Goal: Task Accomplishment & Management: Complete application form

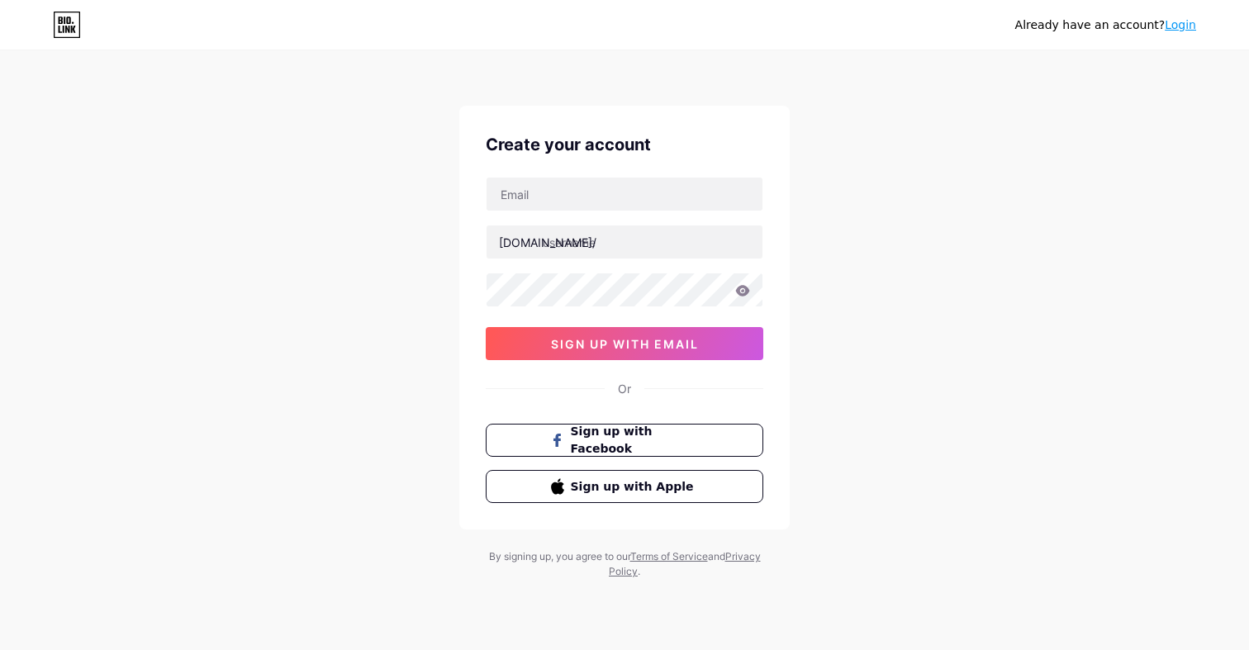
click at [653, 212] on div "[DOMAIN_NAME]/ sign up with email" at bounding box center [625, 268] width 278 height 183
click at [653, 207] on input "text" at bounding box center [625, 194] width 276 height 33
type input "[EMAIL_ADDRESS][DOMAIN_NAME]"
click at [587, 250] on input "text" at bounding box center [625, 242] width 276 height 33
type input "campusecho"
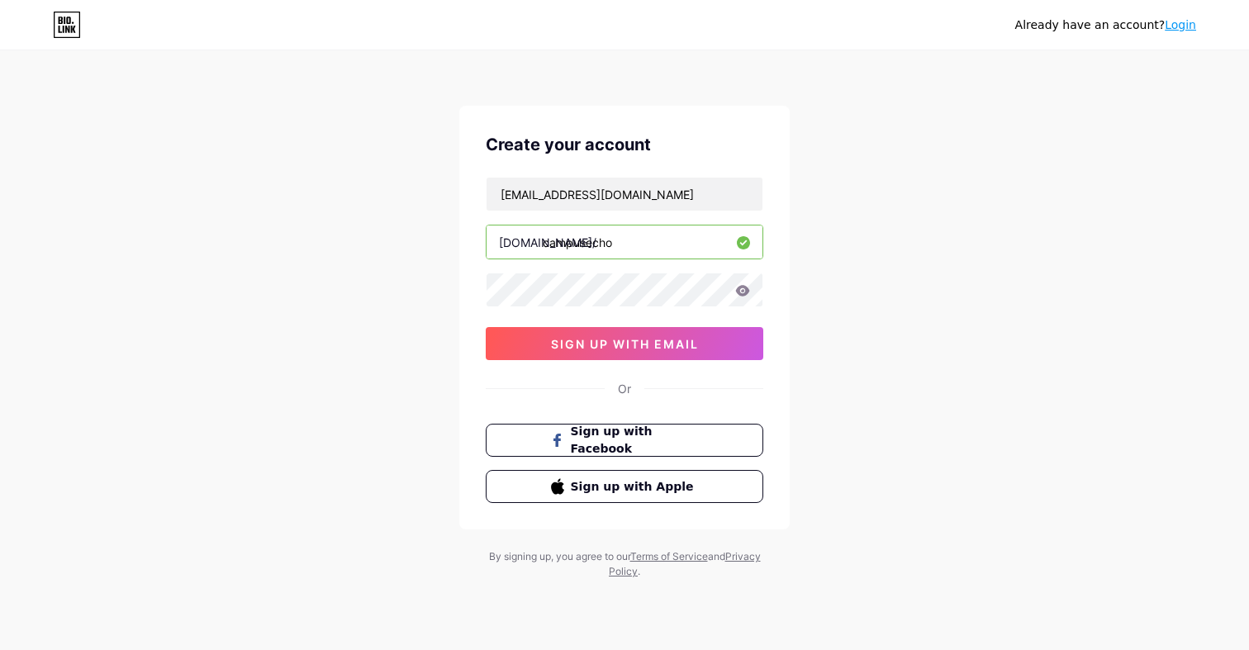
click at [746, 292] on icon at bounding box center [743, 290] width 14 height 11
click at [740, 288] on icon at bounding box center [743, 290] width 14 height 11
click at [696, 338] on span "sign up with email" at bounding box center [625, 344] width 148 height 14
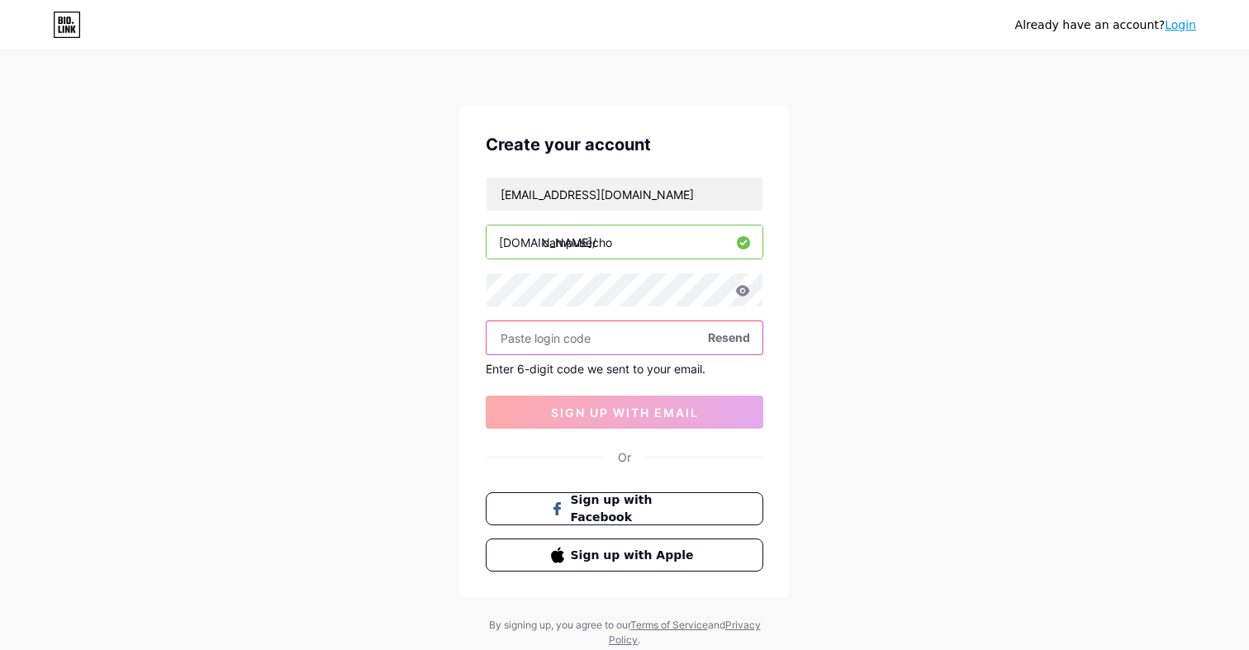
paste input "417094"
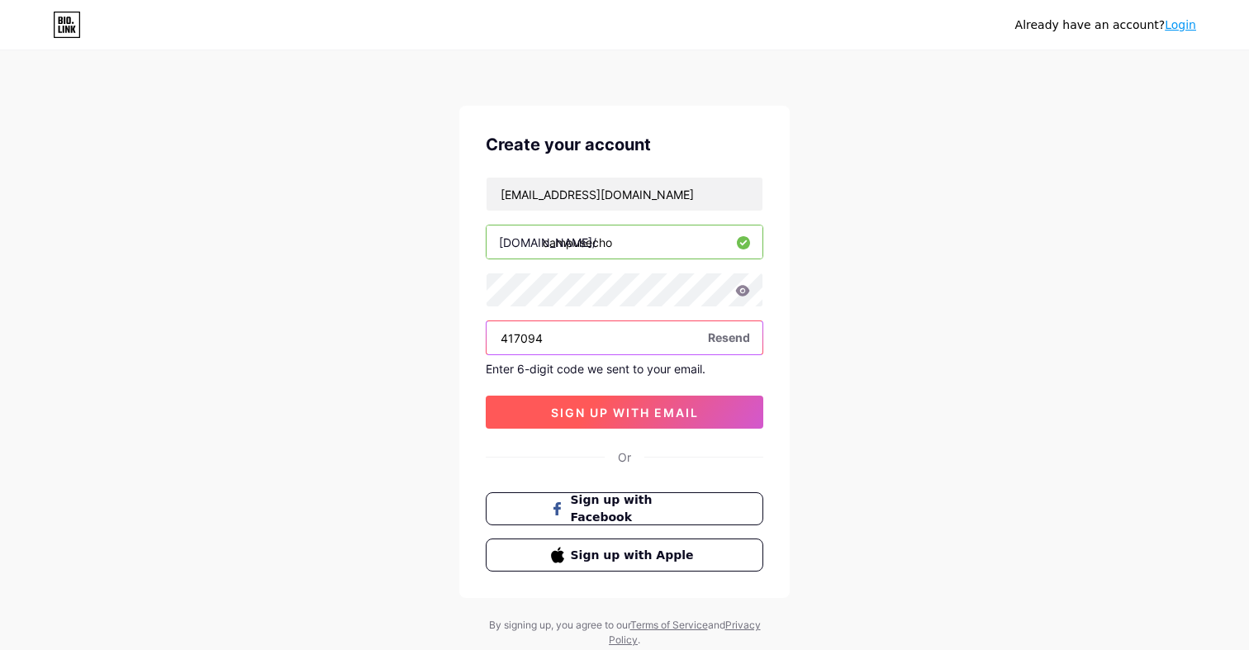
type input "417094"
click at [652, 412] on span "sign up with email" at bounding box center [625, 413] width 148 height 14
